Goal: Communication & Community: Connect with others

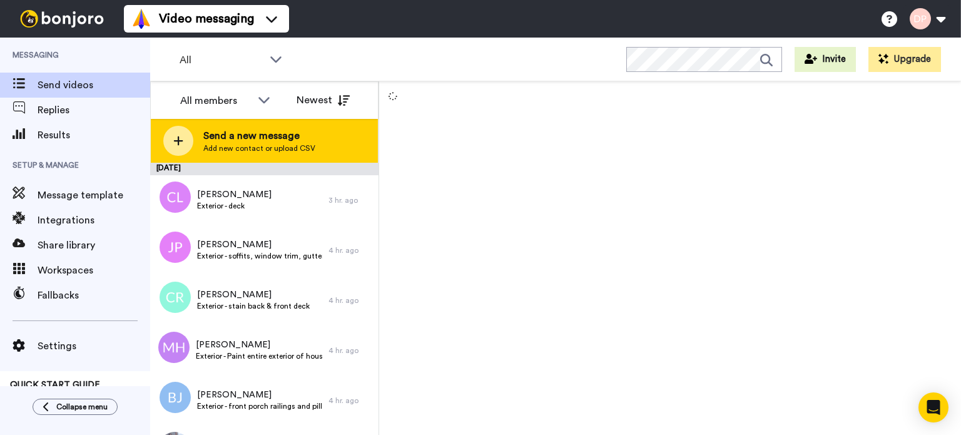
click at [243, 142] on span "Send a new message" at bounding box center [259, 135] width 112 height 15
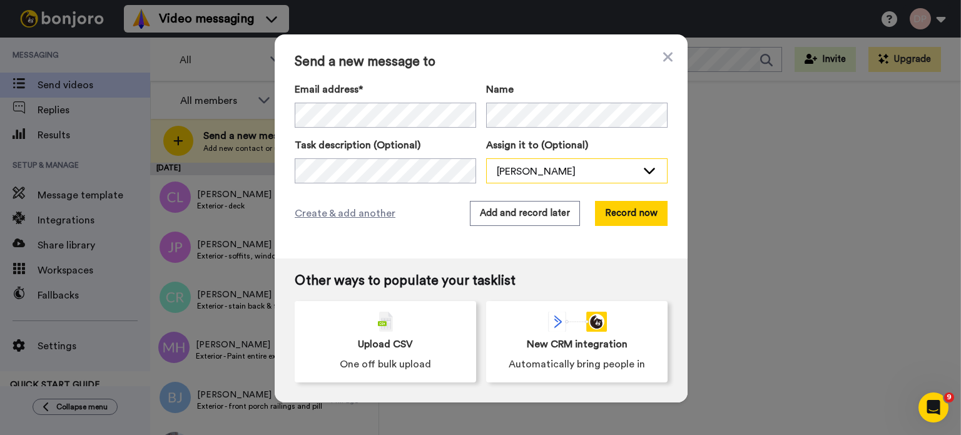
click at [518, 167] on div "[PERSON_NAME]" at bounding box center [567, 171] width 140 height 15
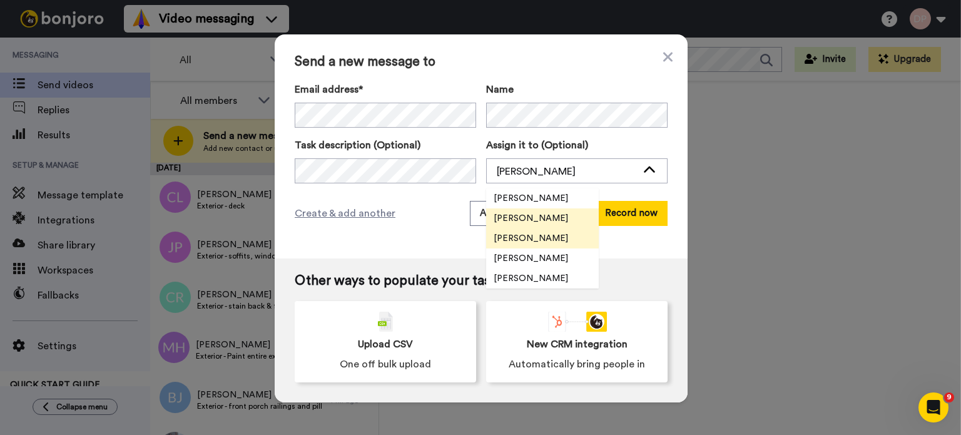
click at [523, 234] on span "[PERSON_NAME]" at bounding box center [531, 238] width 90 height 13
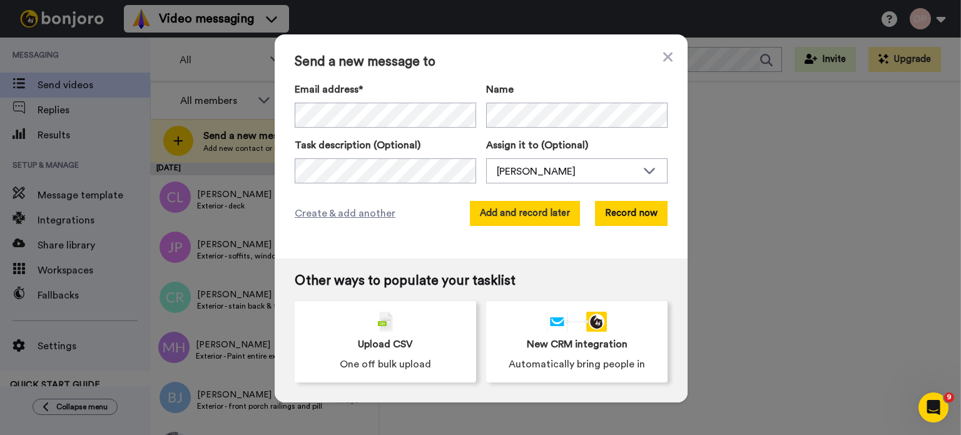
click at [536, 216] on button "Add and record later" at bounding box center [525, 213] width 110 height 25
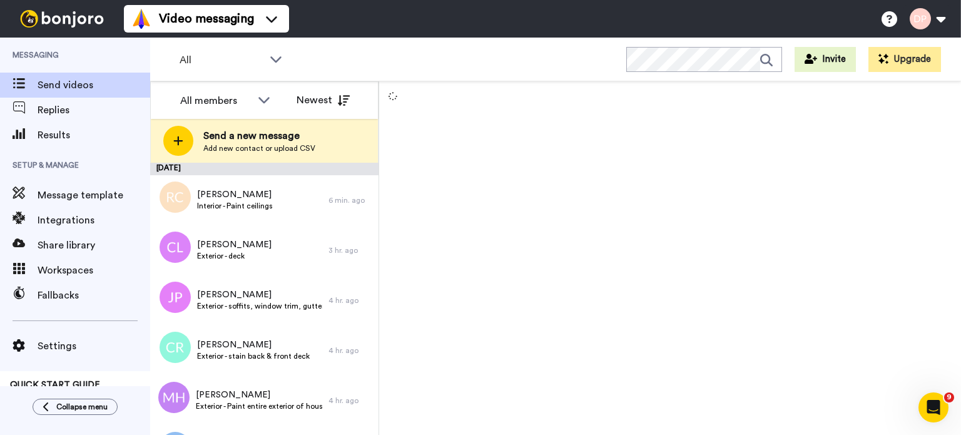
click at [255, 140] on span "Send a new message" at bounding box center [259, 135] width 112 height 15
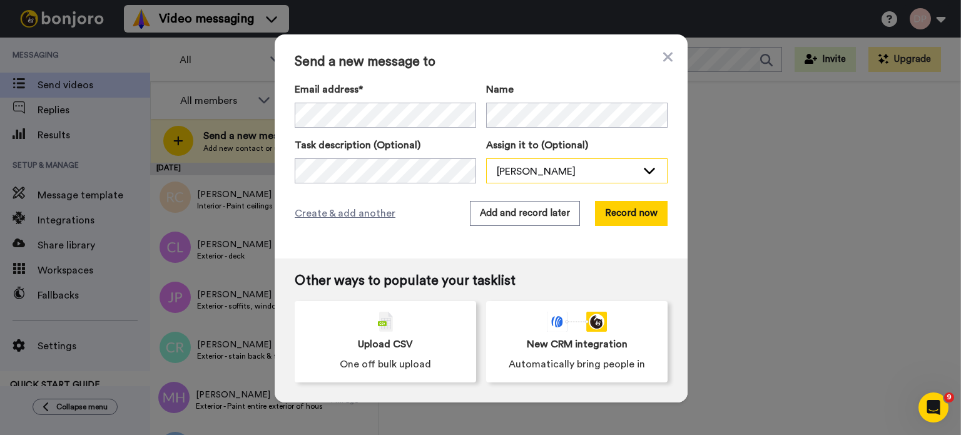
click at [547, 167] on div "[PERSON_NAME]" at bounding box center [567, 171] width 140 height 15
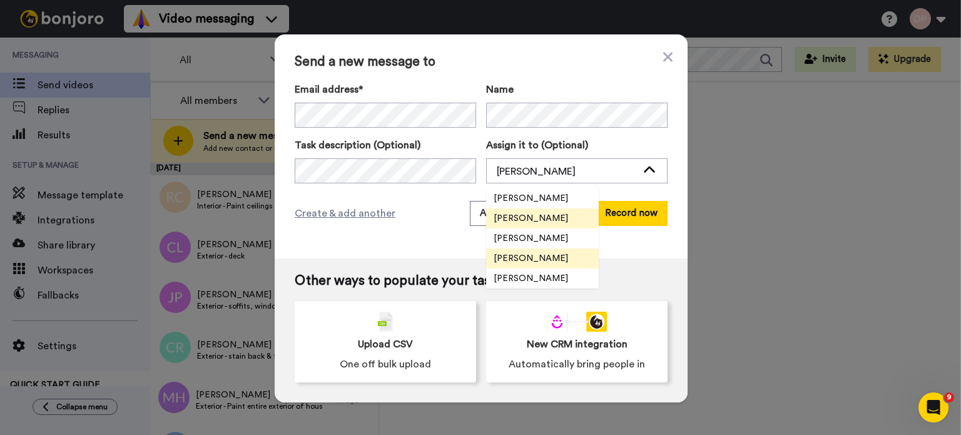
click at [538, 255] on span "[PERSON_NAME]" at bounding box center [531, 258] width 90 height 13
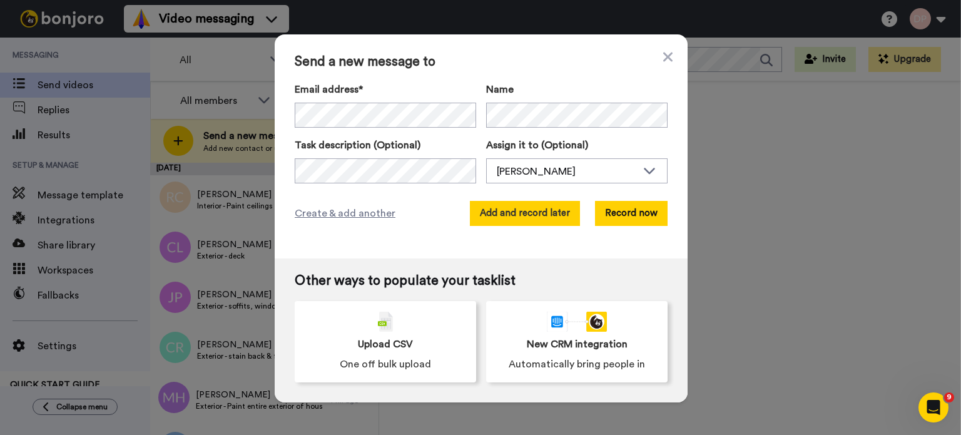
click at [536, 215] on button "Add and record later" at bounding box center [525, 213] width 110 height 25
